Goal: Task Accomplishment & Management: Use online tool/utility

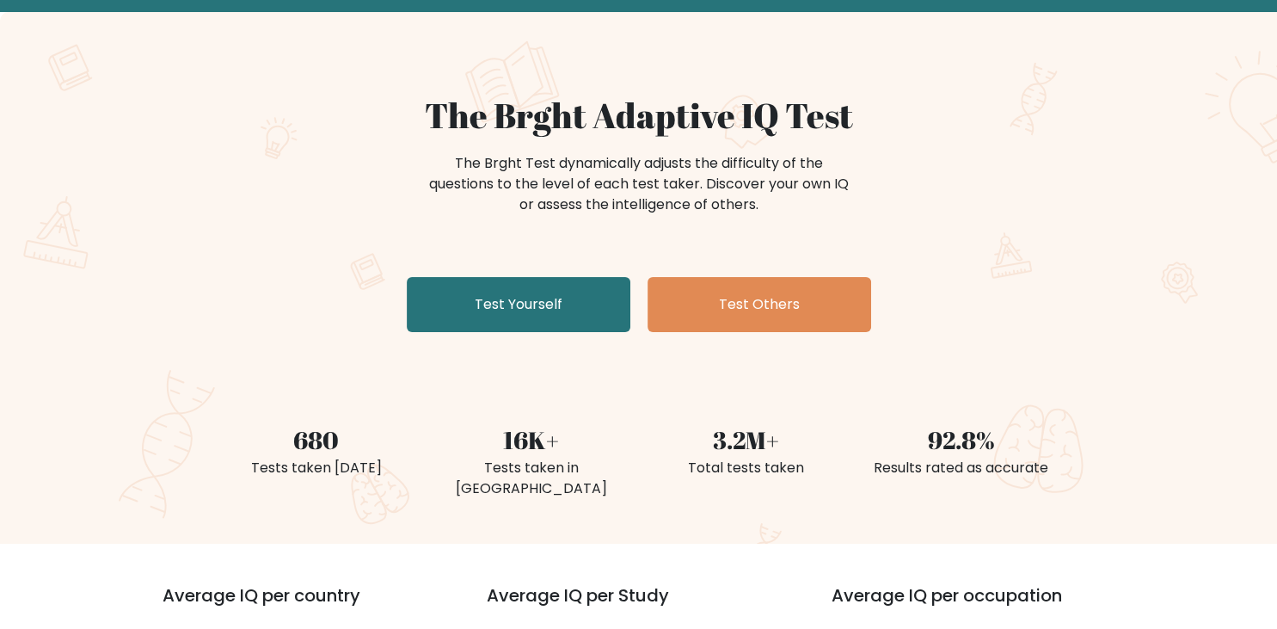
scroll to position [90, 0]
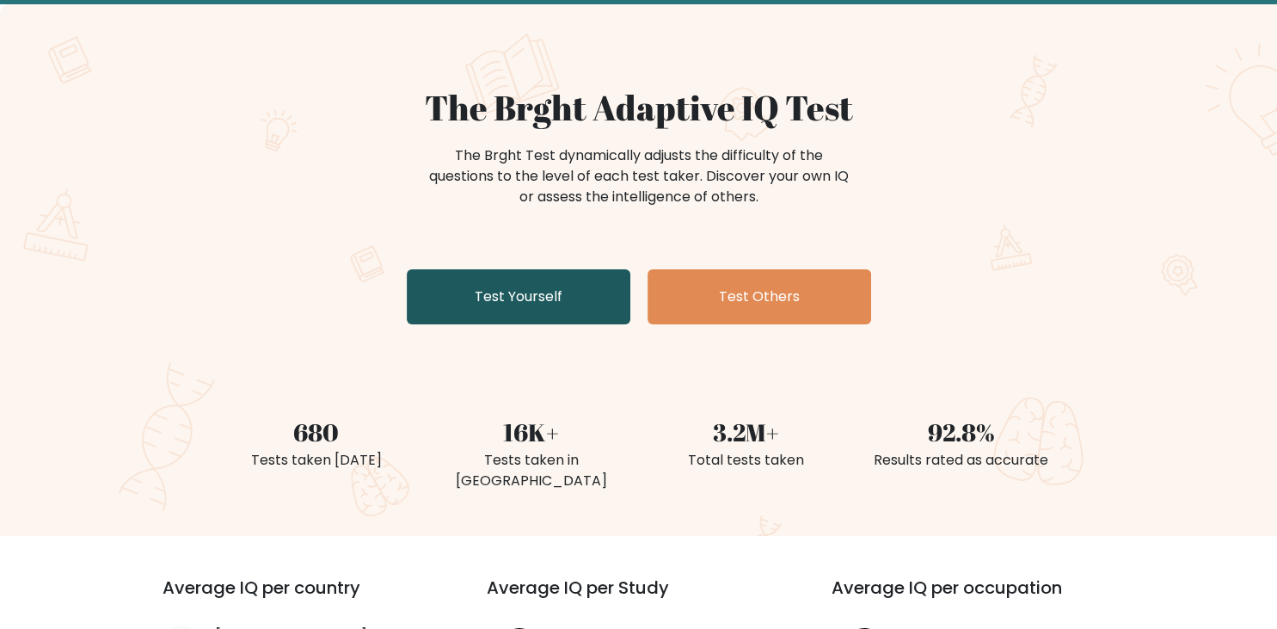
click at [558, 301] on link "Test Yourself" at bounding box center [519, 296] width 224 height 55
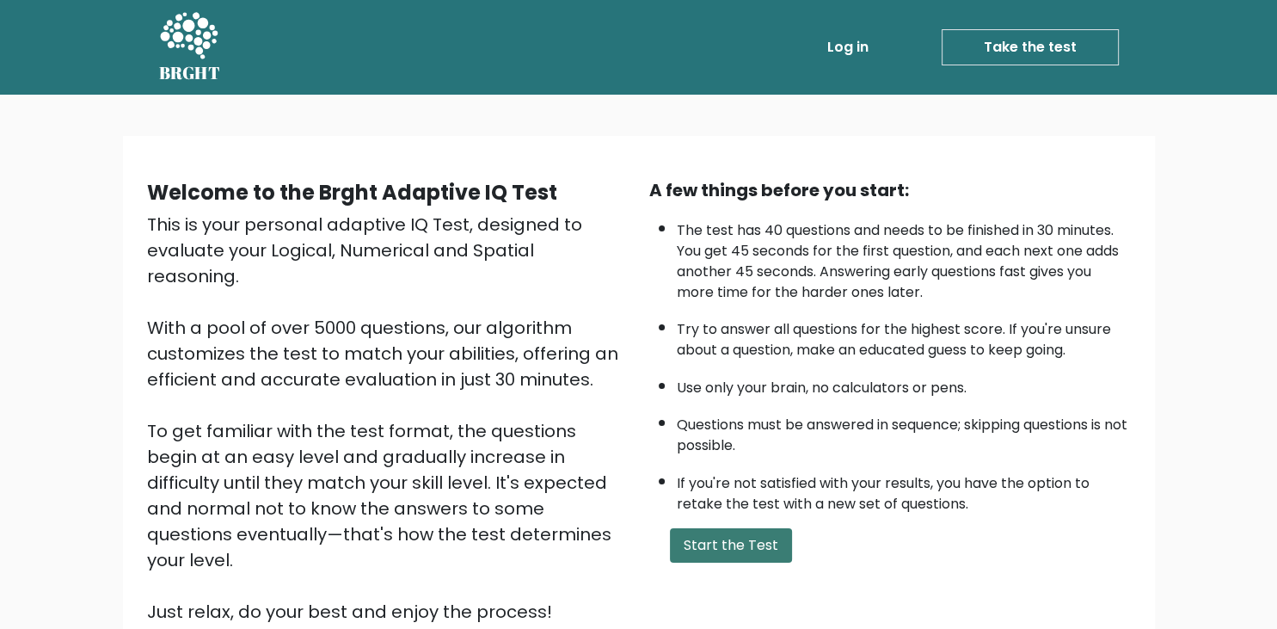
click at [728, 562] on button "Start the Test" at bounding box center [731, 545] width 122 height 34
click at [760, 562] on button "Start the Test" at bounding box center [731, 545] width 122 height 34
click at [742, 562] on button "Start the Test" at bounding box center [731, 545] width 122 height 34
